Goal: Transaction & Acquisition: Download file/media

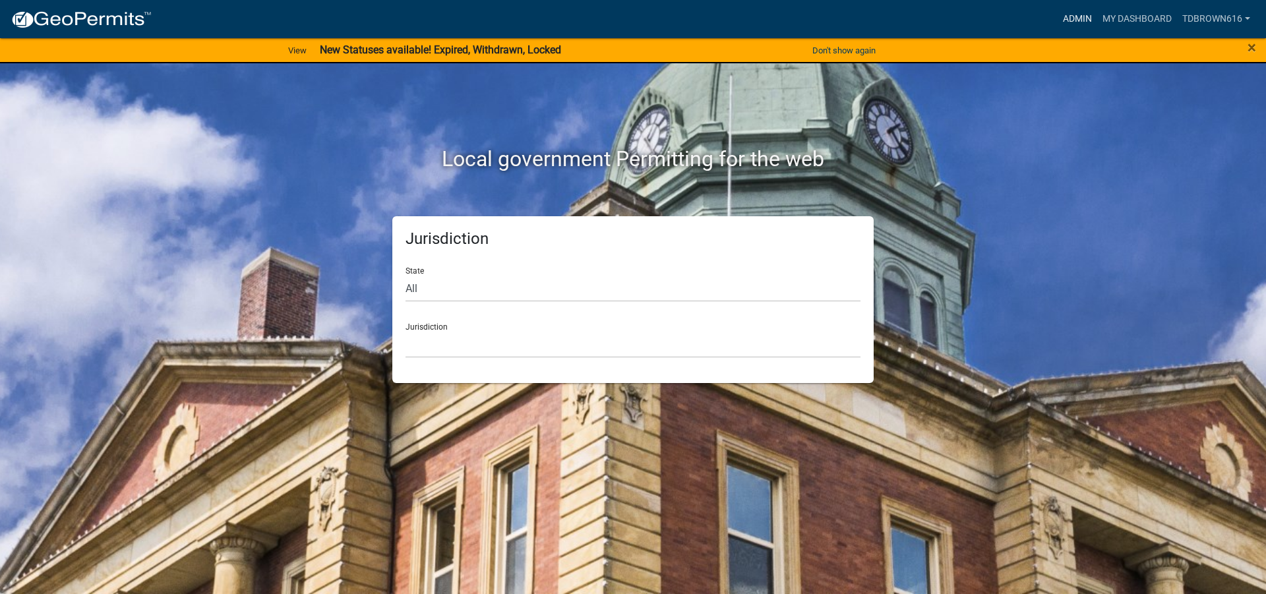
click at [1076, 17] on link "Admin" at bounding box center [1077, 19] width 40 height 25
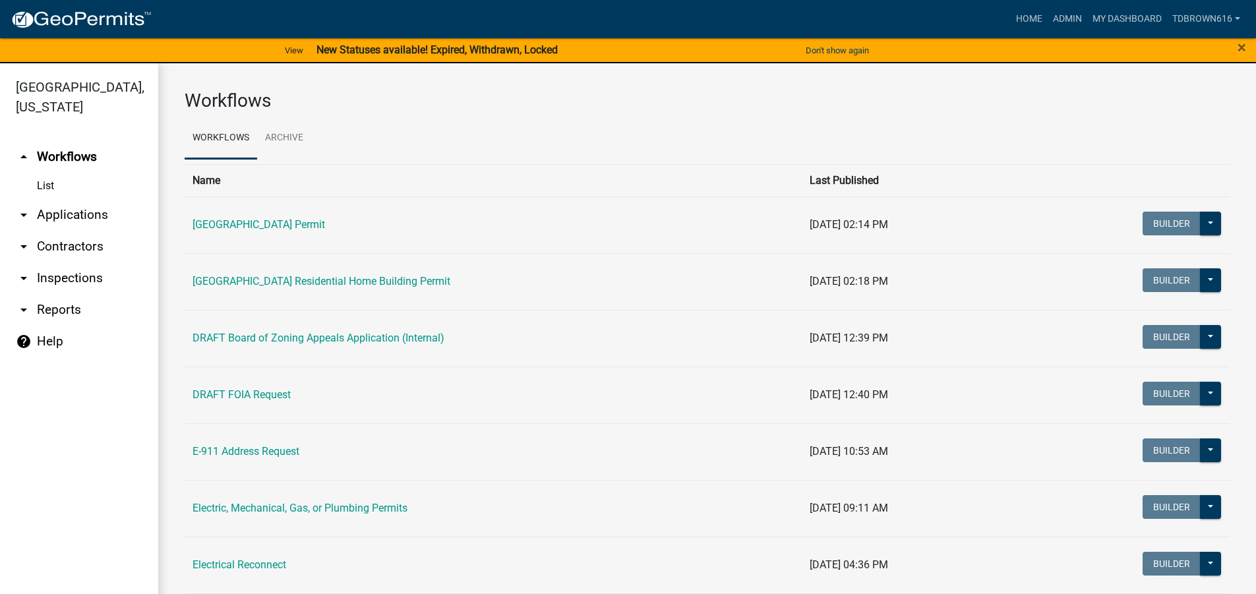
click at [22, 308] on icon "arrow_drop_down" at bounding box center [24, 310] width 16 height 16
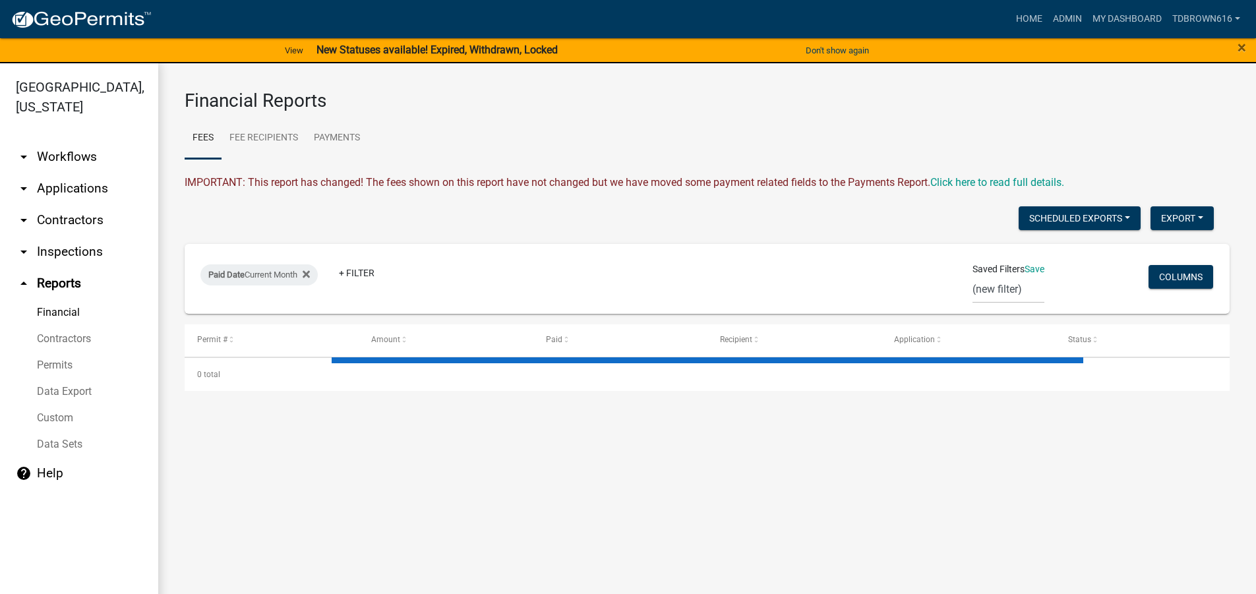
click at [69, 392] on link "Data Export" at bounding box center [79, 391] width 158 height 26
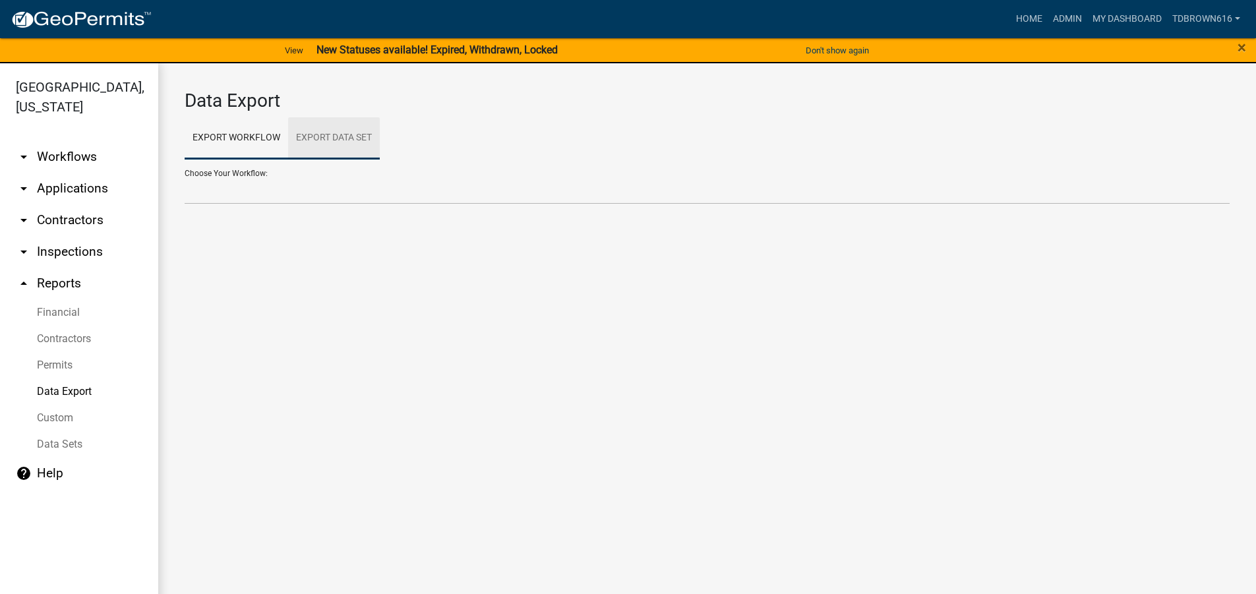
click at [343, 138] on link "Export Data Set" at bounding box center [334, 138] width 92 height 42
click at [227, 196] on select "[GEOGRAPHIC_DATA] Permit Report Assessor General Permit Report Assessor Residen…" at bounding box center [707, 190] width 1045 height 27
click at [185, 177] on select "[GEOGRAPHIC_DATA] Permit Report Assessor General Permit Report Assessor Residen…" at bounding box center [707, 190] width 1045 height 27
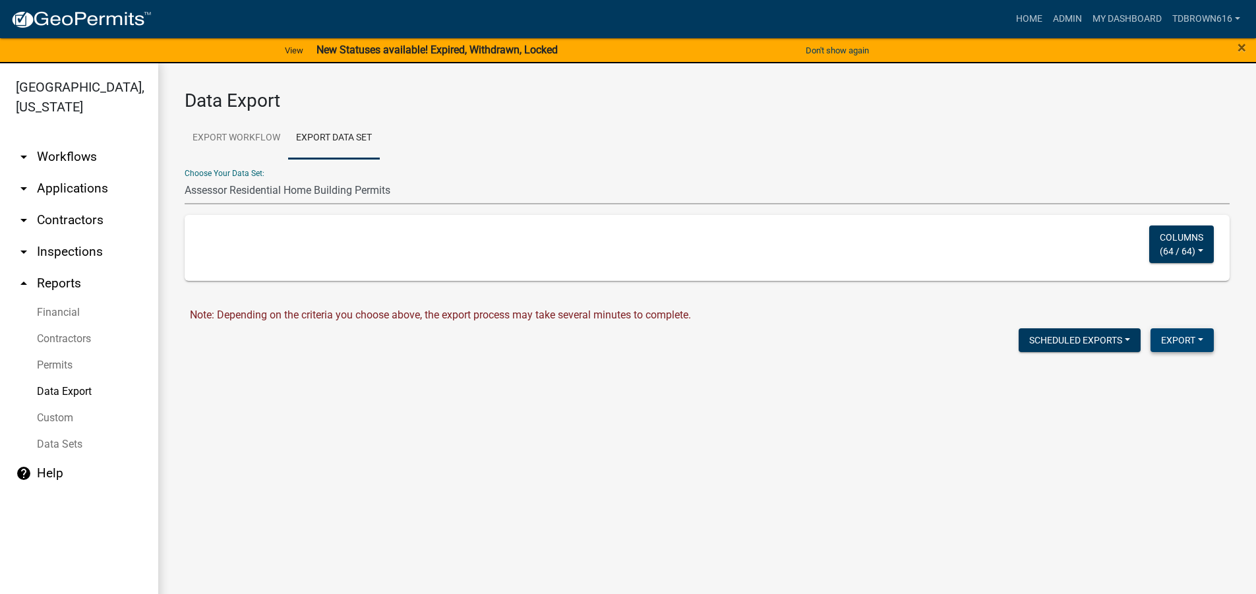
click at [1202, 340] on button "Export" at bounding box center [1181, 340] width 63 height 24
click at [1151, 373] on button "Excel Format (.xlsx)" at bounding box center [1151, 375] width 123 height 32
click at [309, 367] on link "Download Assessor Residential Home Building Permits.xlsx" at bounding box center [328, 368] width 277 height 13
click at [269, 367] on link "Download Assessor Residential Home Building Permits.xlsx" at bounding box center [328, 368] width 277 height 13
click at [218, 189] on select "[GEOGRAPHIC_DATA] Permit Report Assessor General Permit Report Assessor Residen…" at bounding box center [707, 190] width 1045 height 27
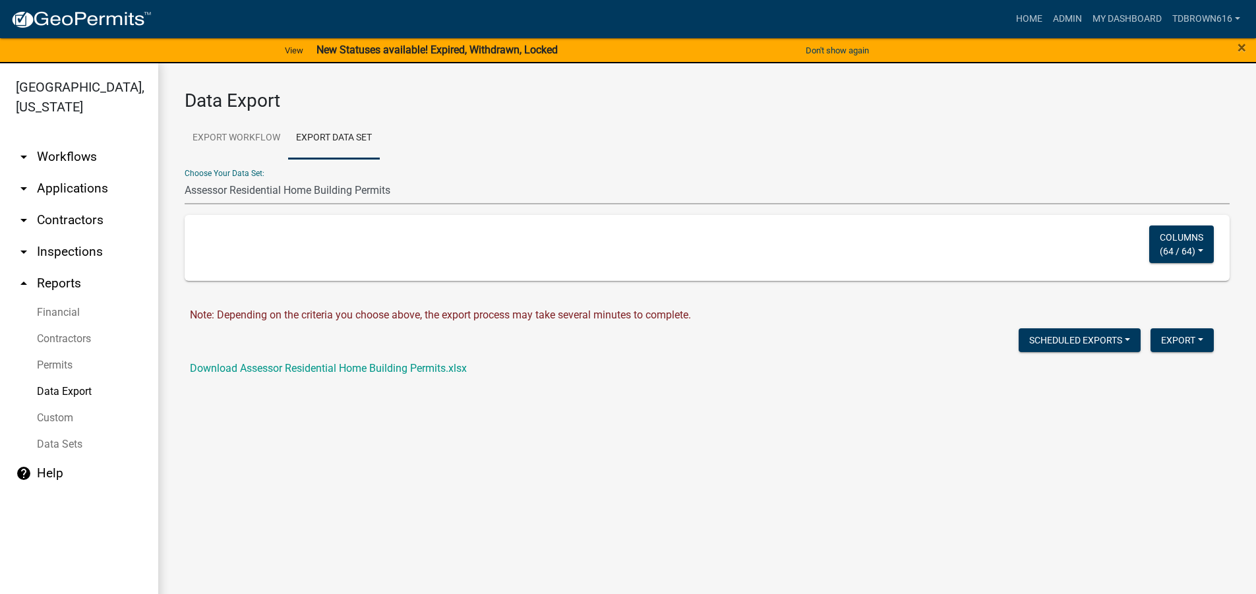
select select "2: bdc580b6-8edf-4771-bd83-8973aff5b359"
click at [185, 177] on select "[GEOGRAPHIC_DATA] Permit Report Assessor General Permit Report Assessor Residen…" at bounding box center [707, 190] width 1045 height 27
click at [1199, 341] on button "Export" at bounding box center [1181, 340] width 63 height 24
click at [1146, 373] on button "Excel Format (.xlsx)" at bounding box center [1151, 375] width 123 height 32
click at [278, 367] on link "Download Assessor General Permit Report.xlsx" at bounding box center [299, 368] width 218 height 13
